Goal: Task Accomplishment & Management: Manage account settings

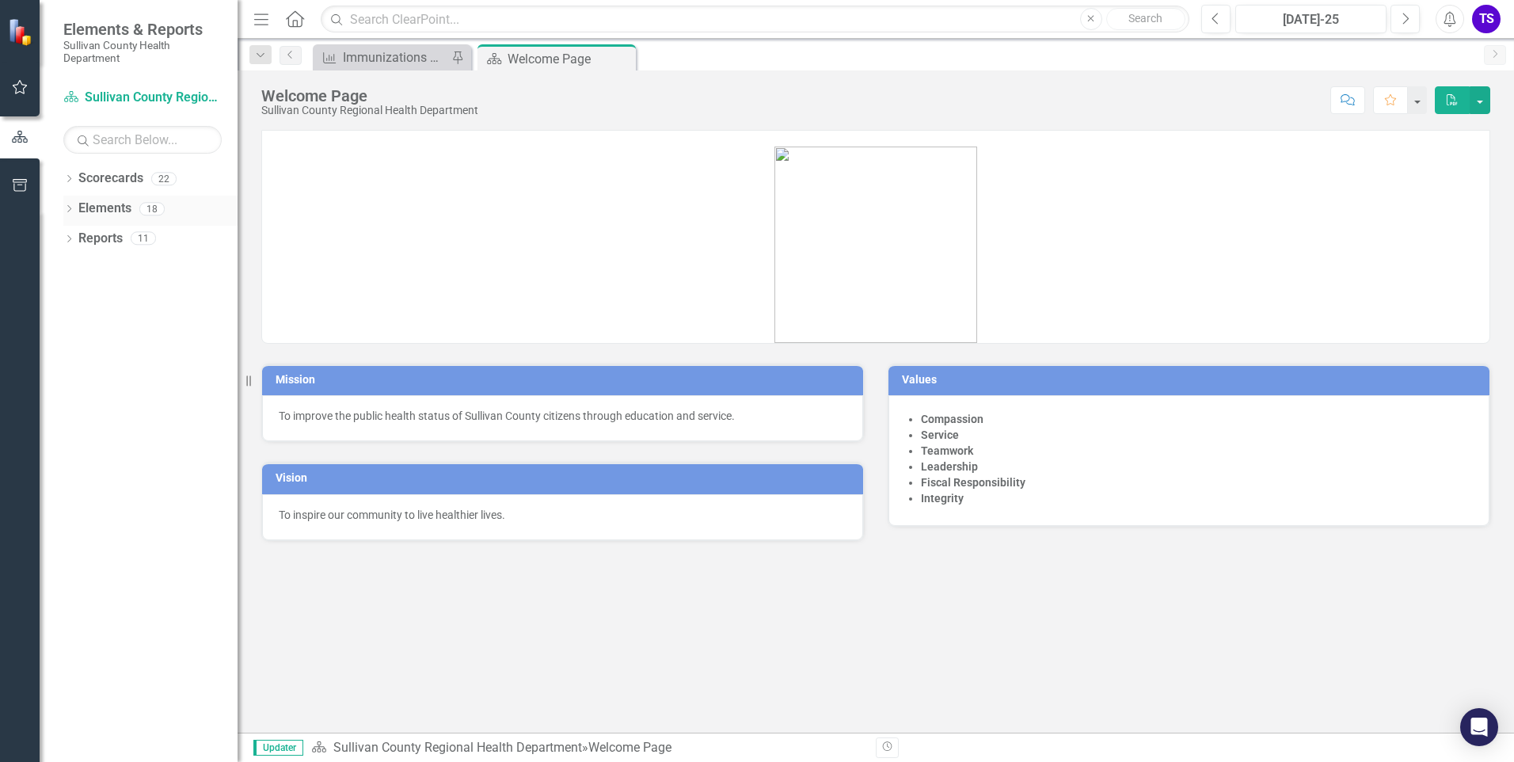
click at [70, 204] on div "Dropdown" at bounding box center [68, 210] width 11 height 13
click at [70, 204] on icon "Dropdown" at bounding box center [67, 208] width 9 height 11
click at [67, 242] on icon "Dropdown" at bounding box center [68, 240] width 11 height 9
click at [67, 242] on icon "Dropdown" at bounding box center [67, 237] width 9 height 11
click at [70, 206] on icon "Dropdown" at bounding box center [68, 210] width 11 height 9
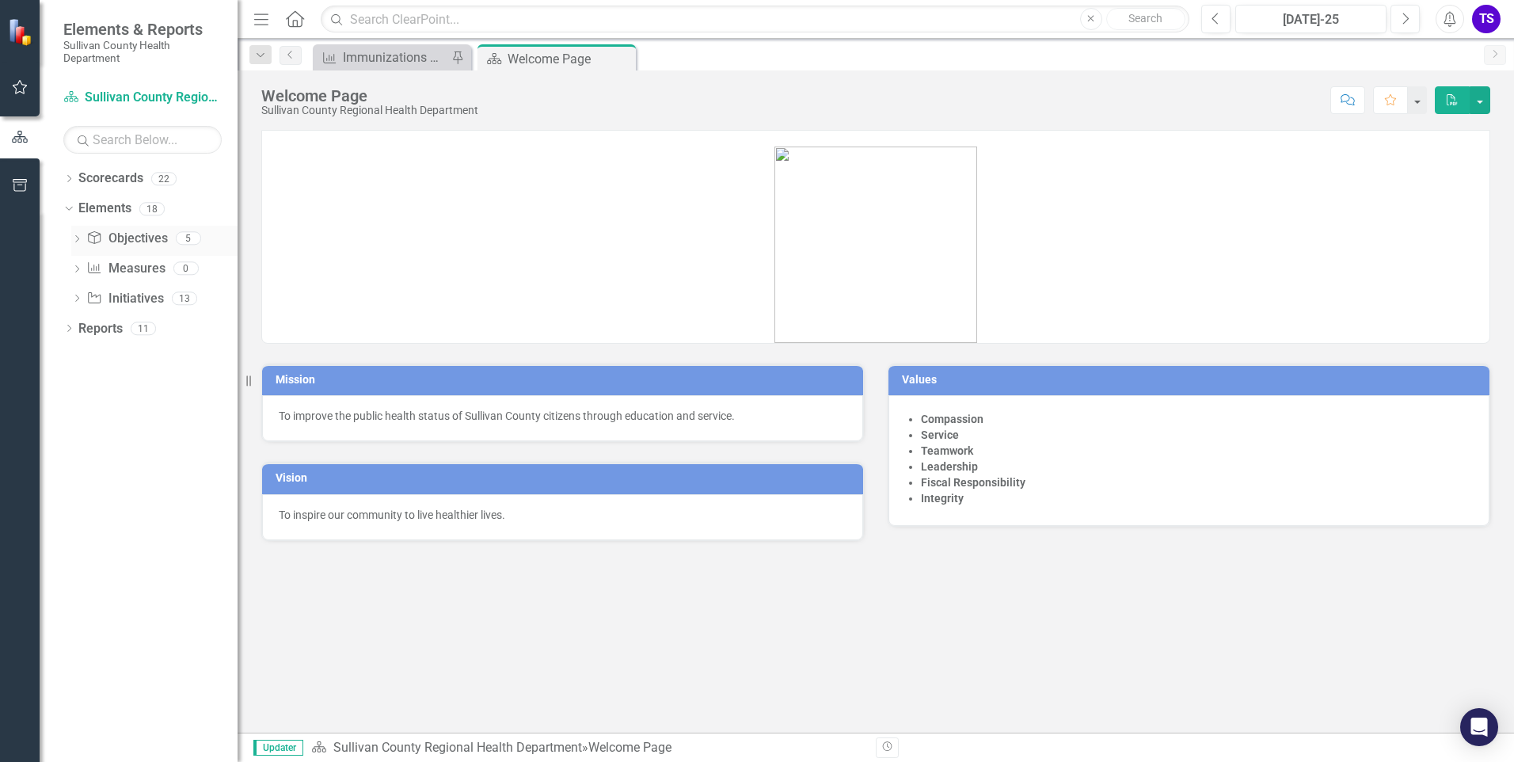
click at [75, 237] on icon "Dropdown" at bounding box center [76, 240] width 11 height 9
click at [75, 237] on icon "Dropdown" at bounding box center [74, 237] width 9 height 11
click at [67, 324] on div "Dropdown" at bounding box center [68, 330] width 11 height 13
click at [67, 324] on icon "Dropdown" at bounding box center [67, 327] width 9 height 11
click at [370, 57] on div "Immunizations Administered by Stock - Kingsport" at bounding box center [395, 58] width 105 height 20
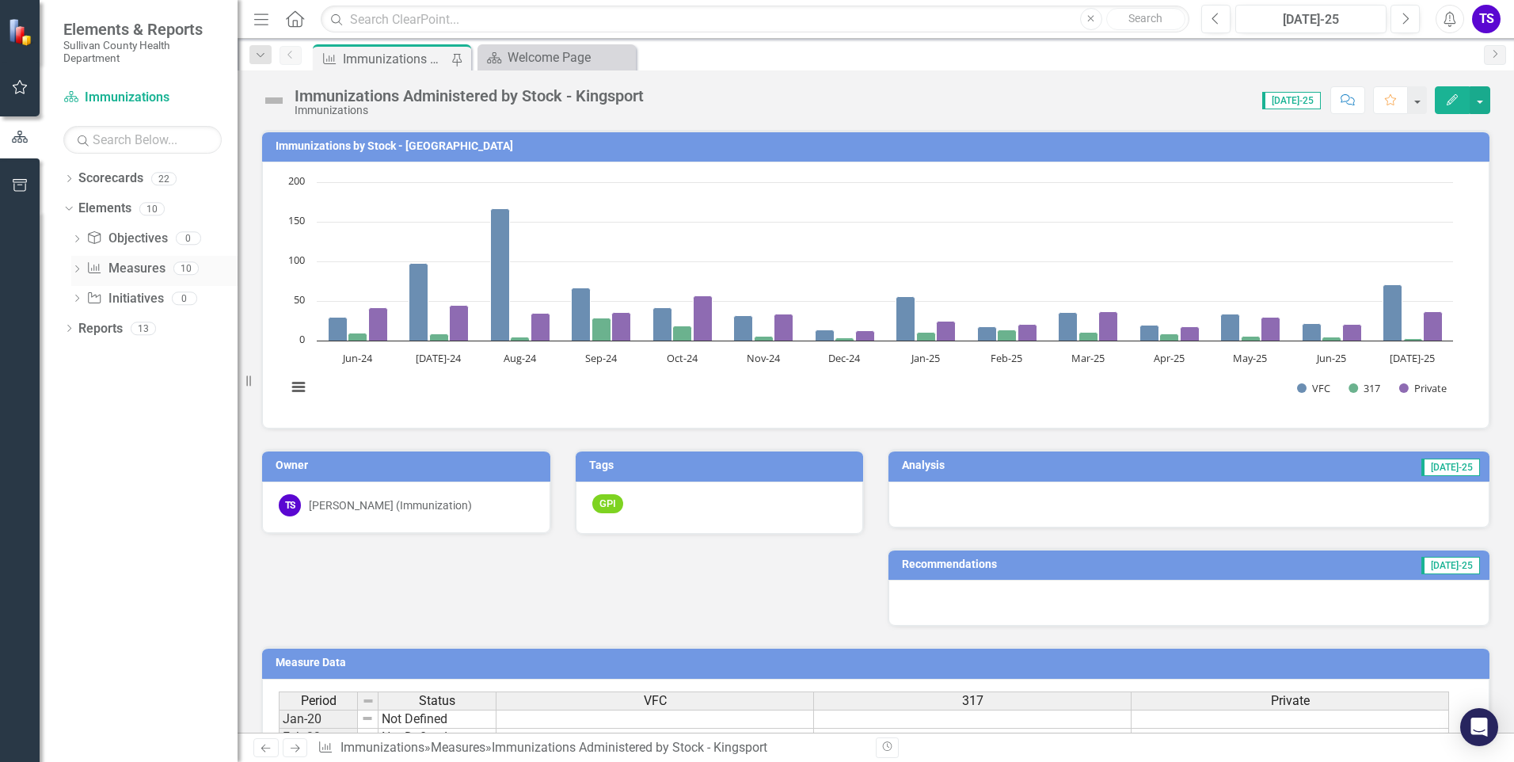
click at [76, 264] on div "Dropdown" at bounding box center [76, 270] width 11 height 13
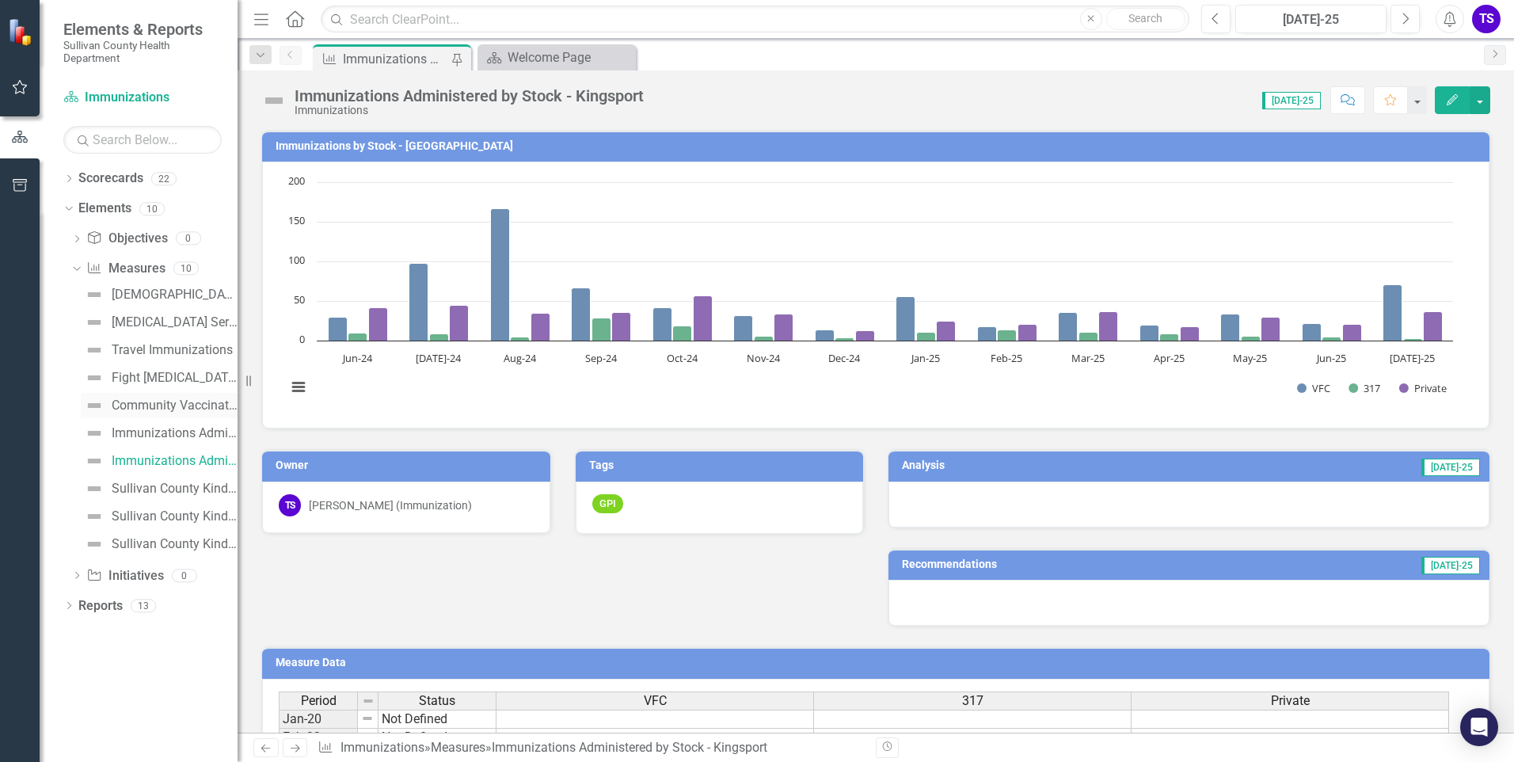
click at [145, 403] on div "Community Vaccination Outreach" at bounding box center [175, 405] width 126 height 14
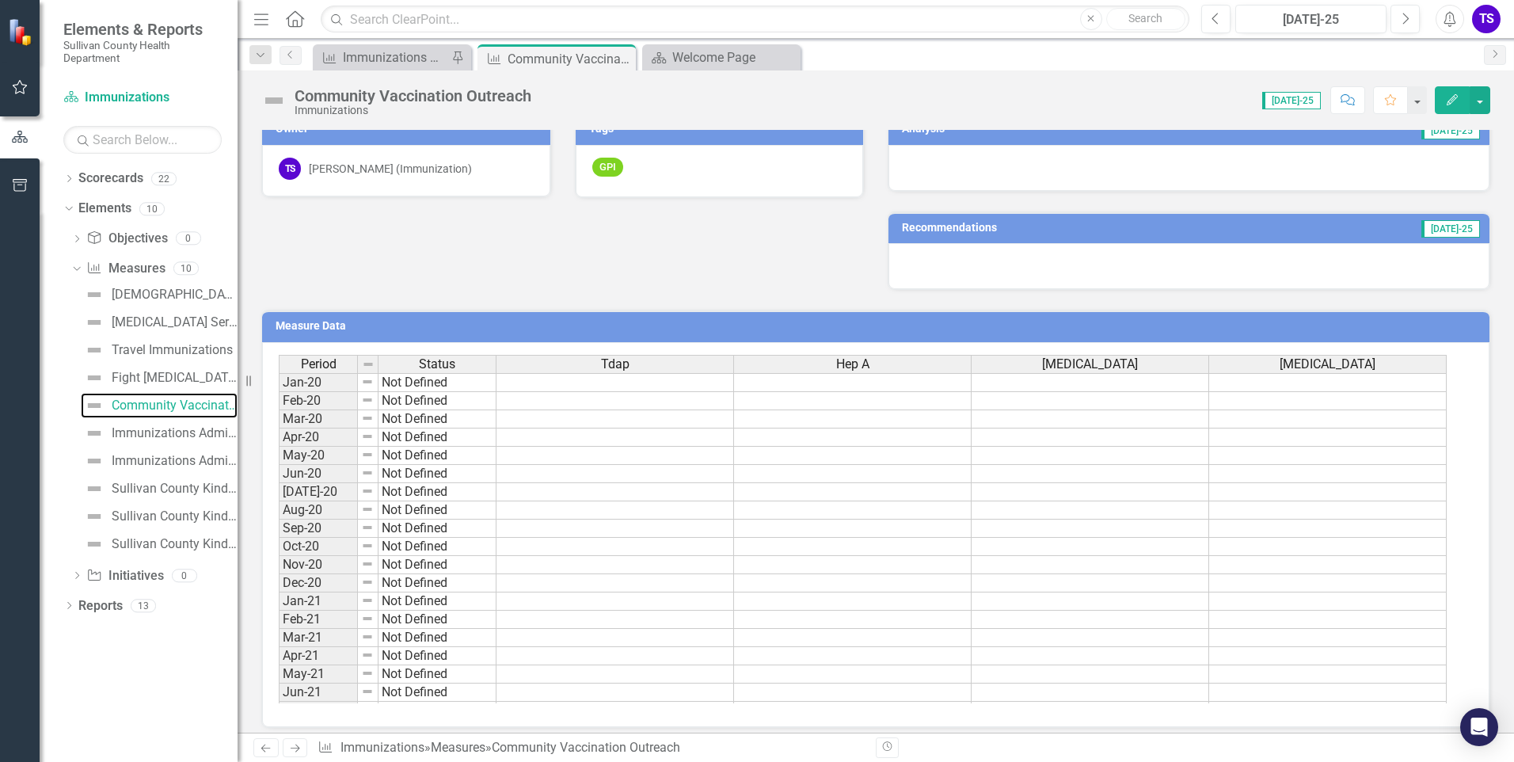
scroll to position [585, 0]
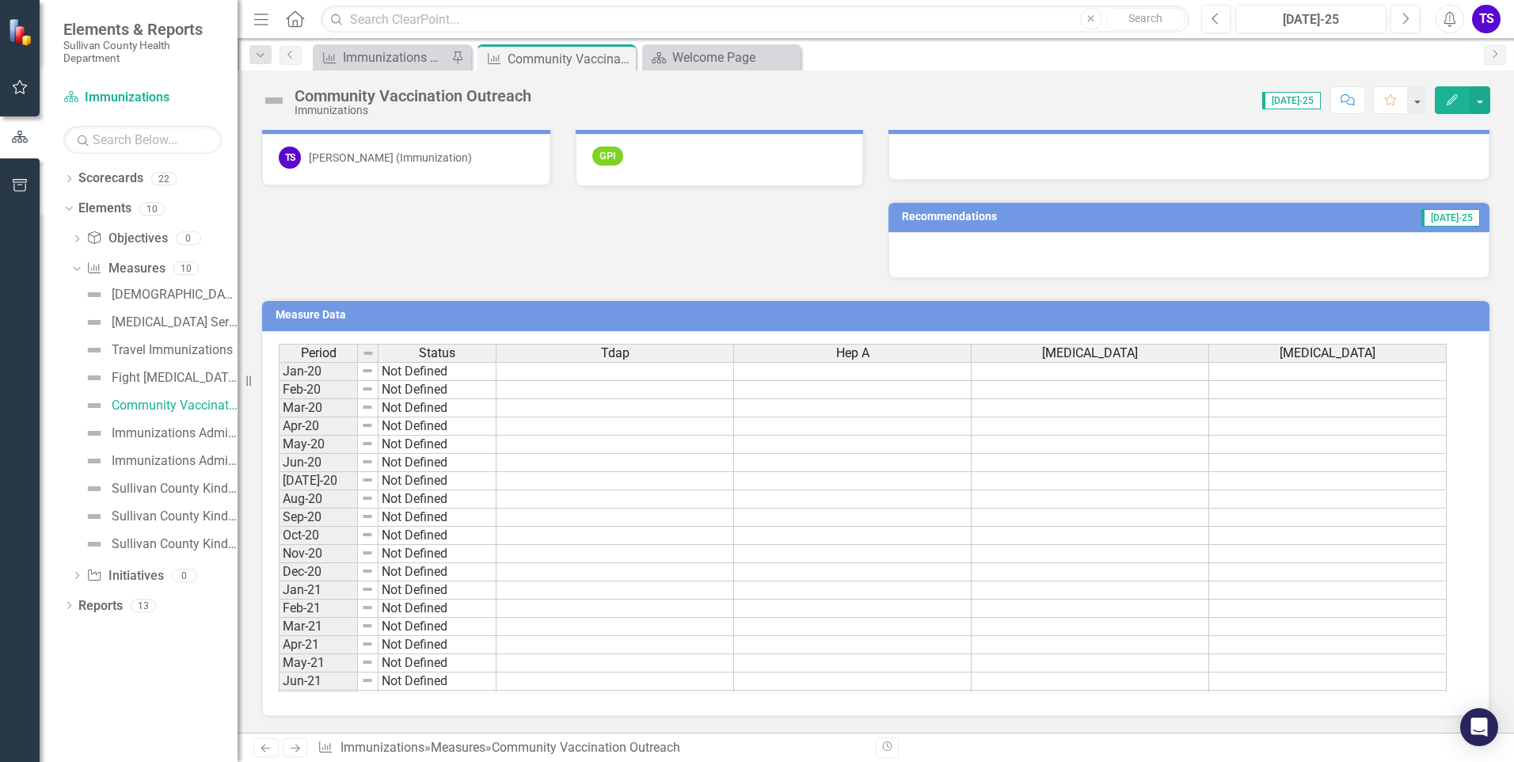
click at [279, 527] on div "Period Status Tdap Hep A [MEDICAL_DATA] [MEDICAL_DATA] Jan-20 Not Defined Feb-2…" at bounding box center [279, 554] width 0 height 420
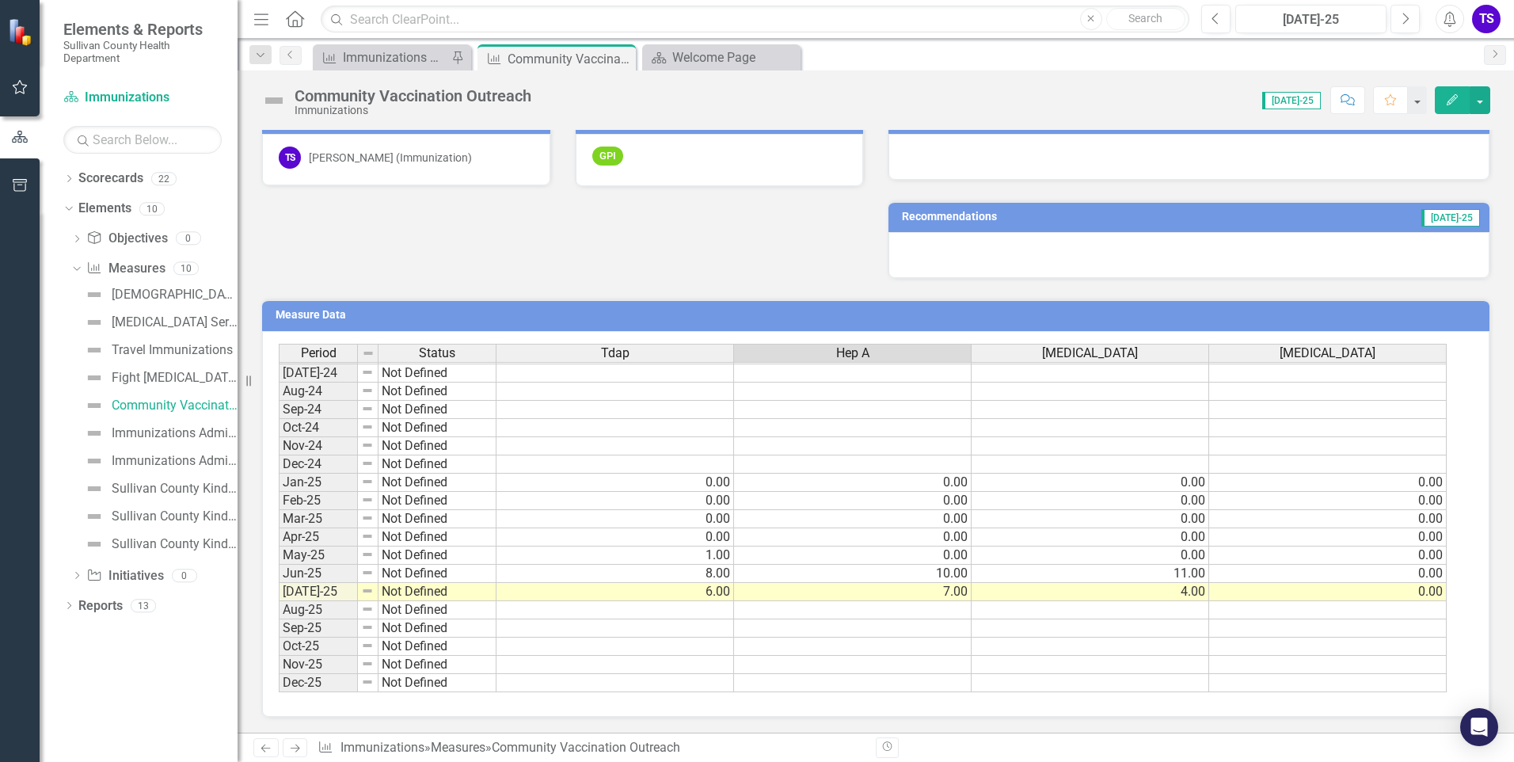
click at [669, 610] on td at bounding box center [616, 610] width 238 height 18
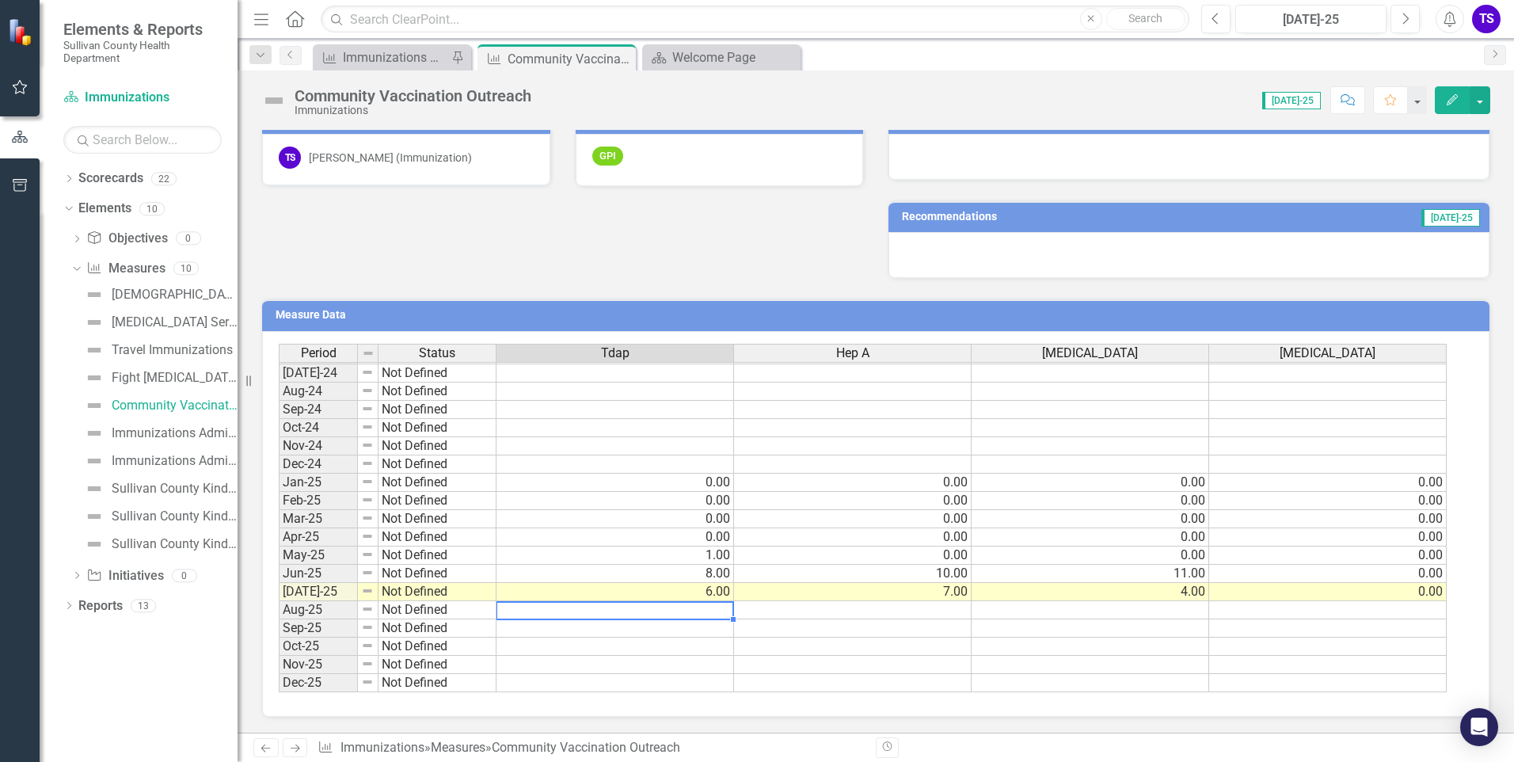
type textarea "5"
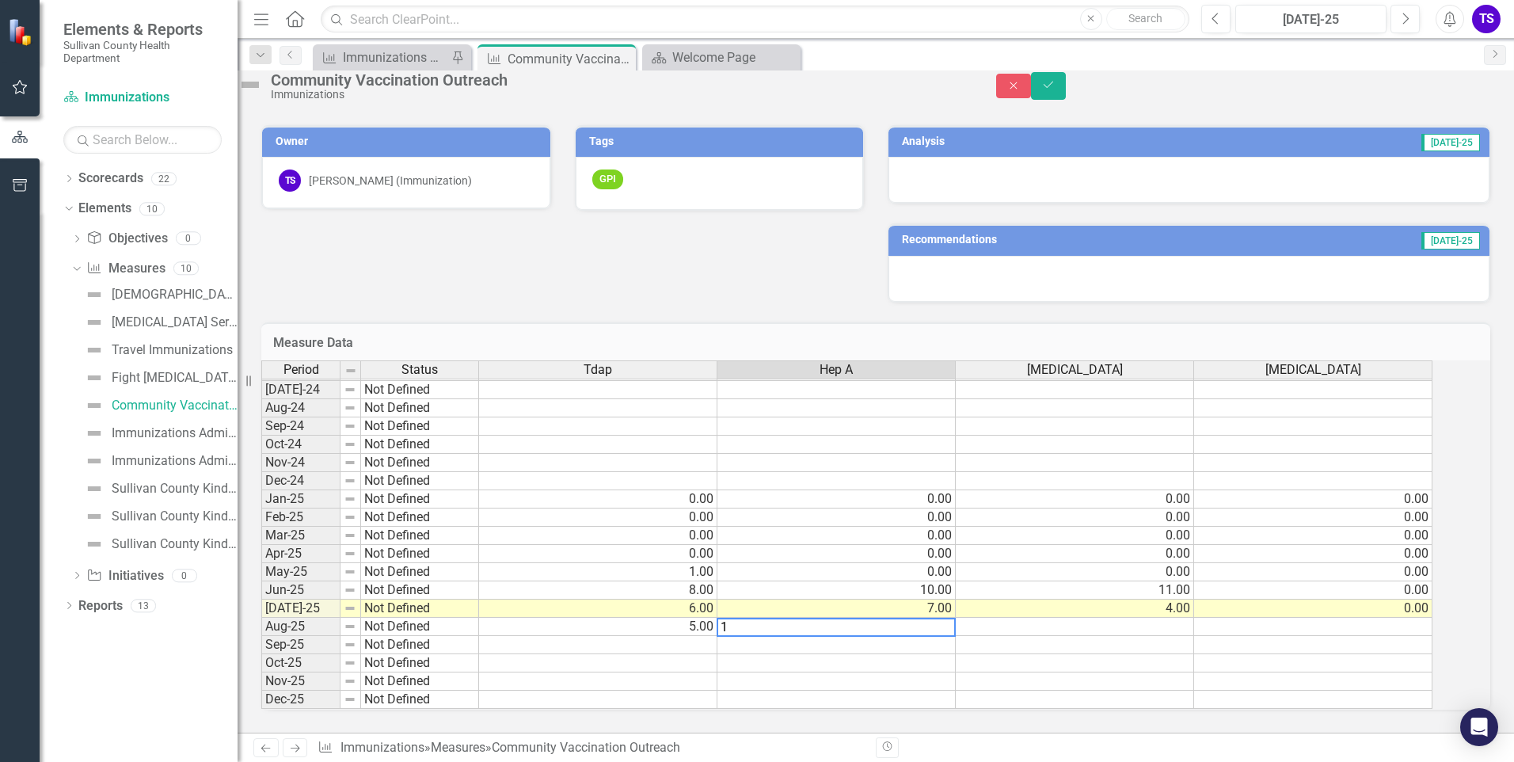
type textarea "10"
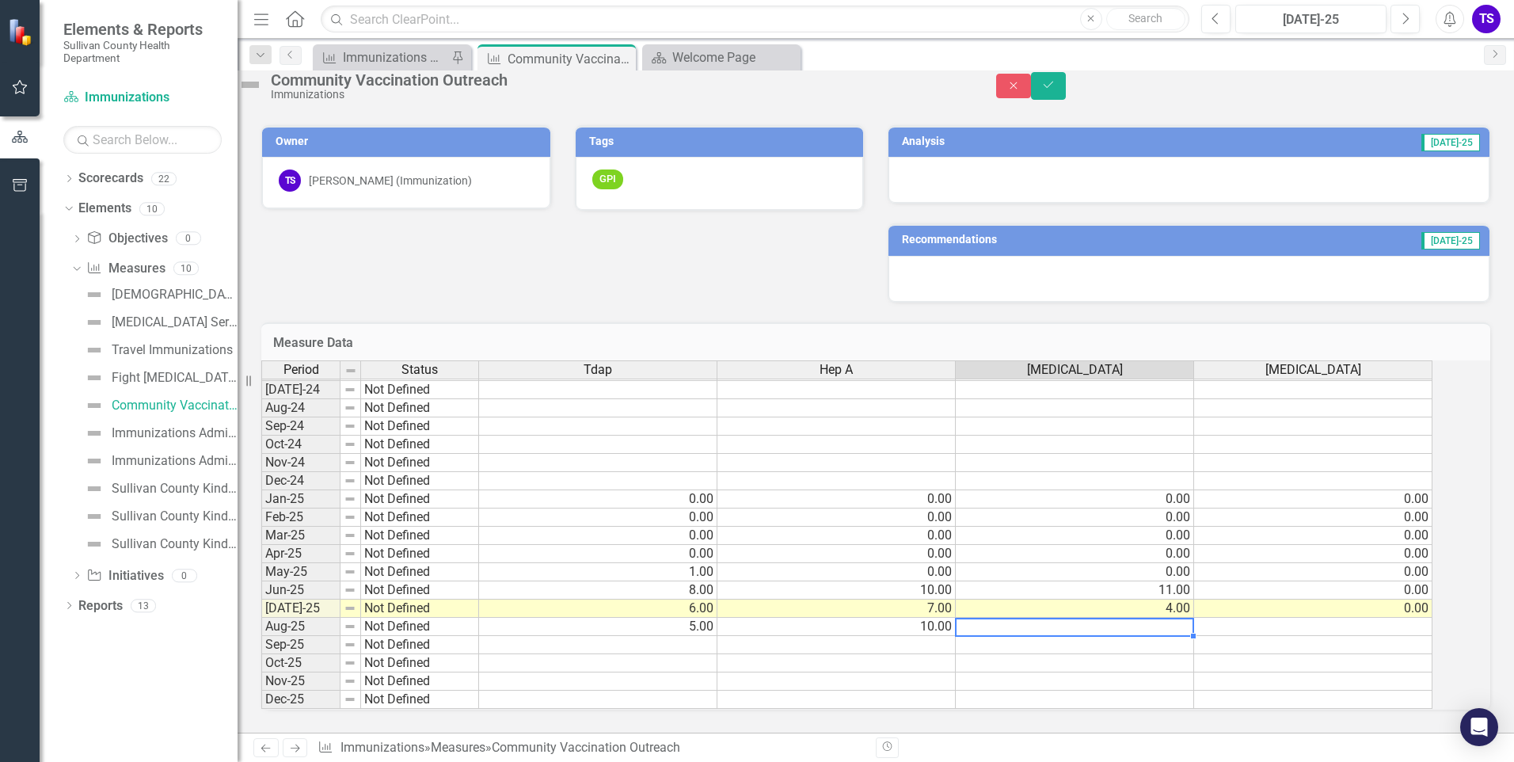
type textarea "7"
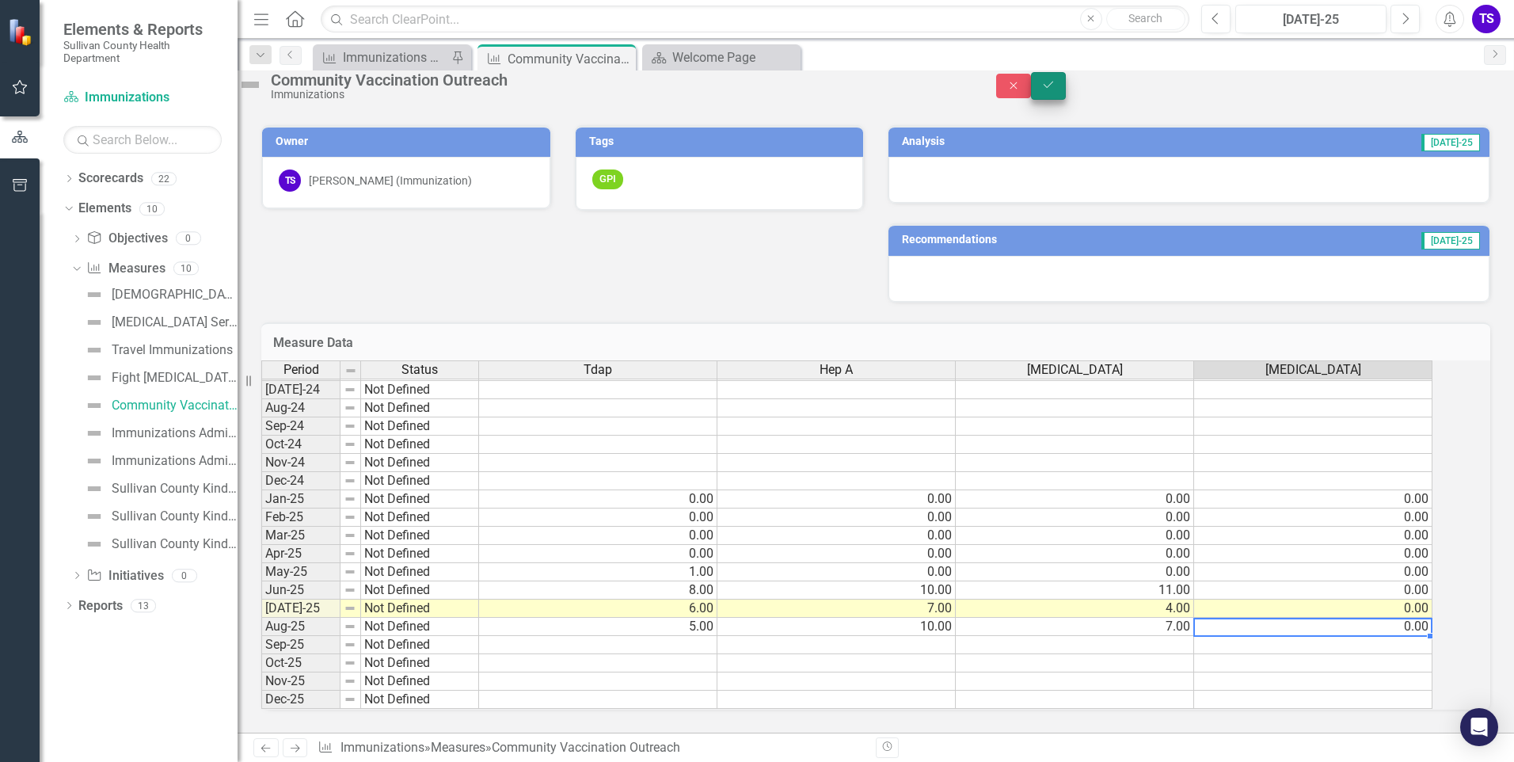
type textarea "0"
click at [1066, 99] on button "Save" at bounding box center [1048, 86] width 35 height 28
